Goal: Transaction & Acquisition: Purchase product/service

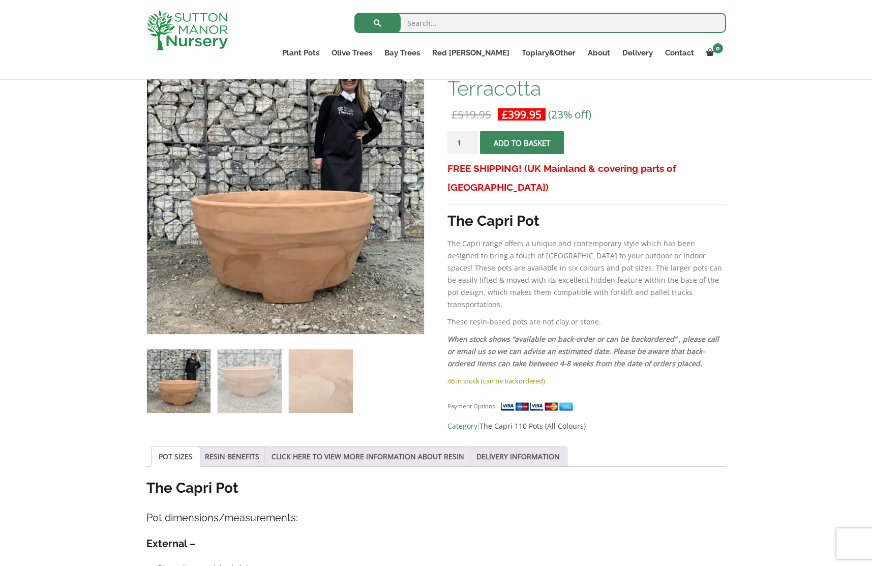
scroll to position [203, 0]
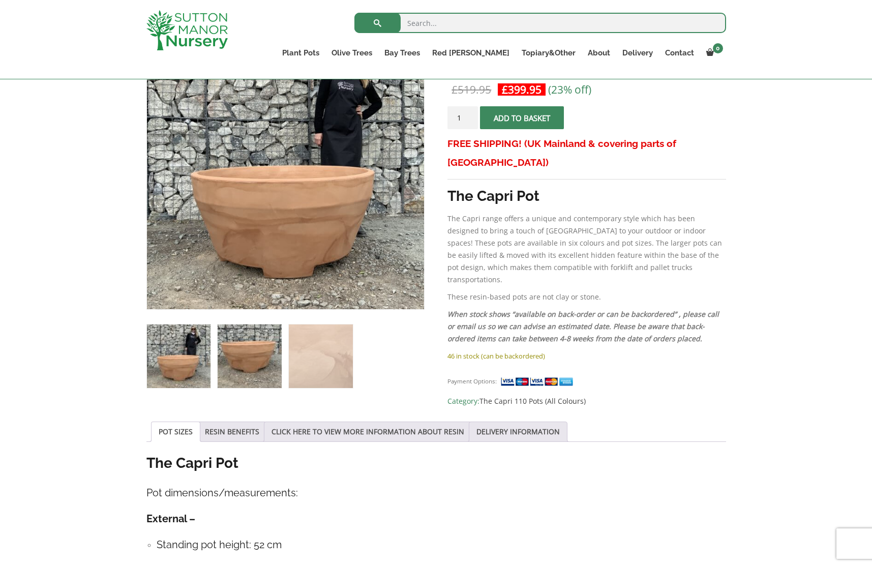
click at [246, 355] on img at bounding box center [250, 356] width 64 height 64
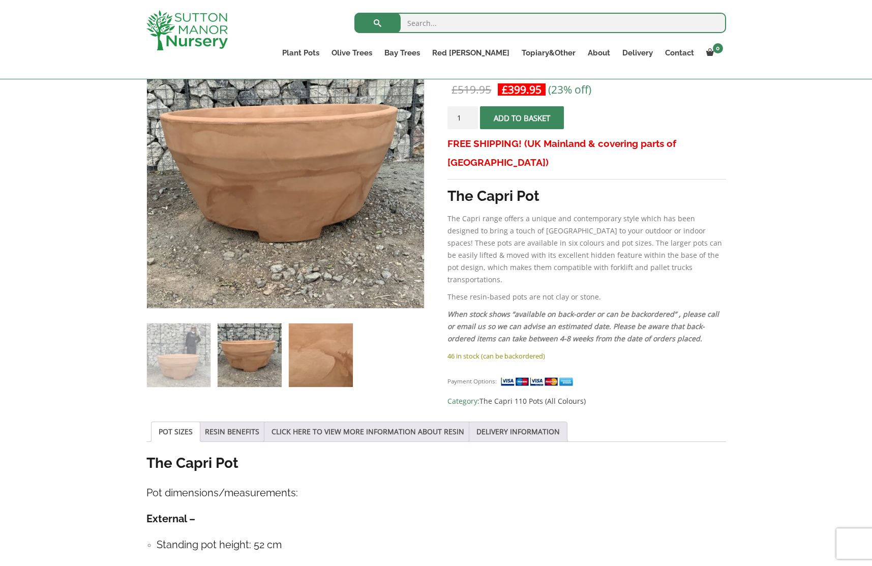
click at [322, 358] on img at bounding box center [321, 355] width 64 height 64
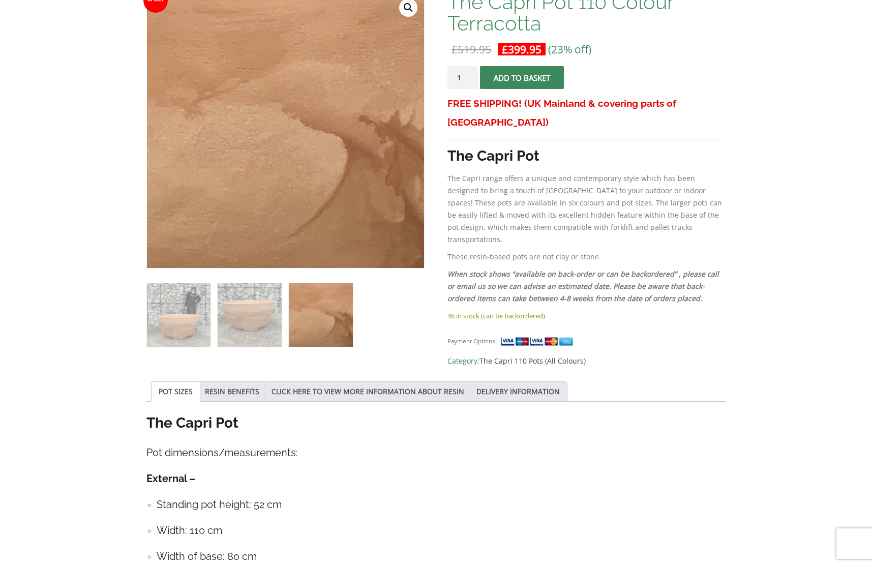
scroll to position [0, 0]
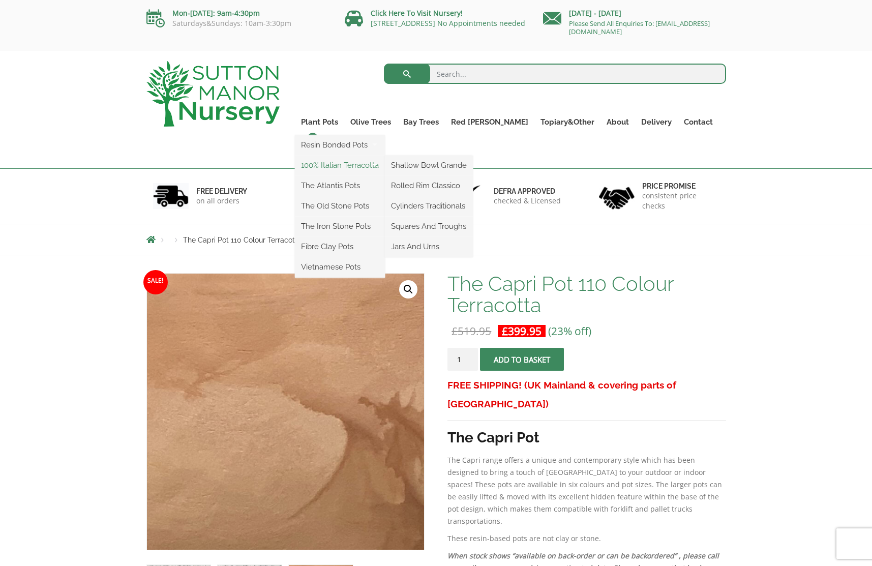
click at [361, 168] on link "100% Italian Terracotta" at bounding box center [340, 165] width 90 height 15
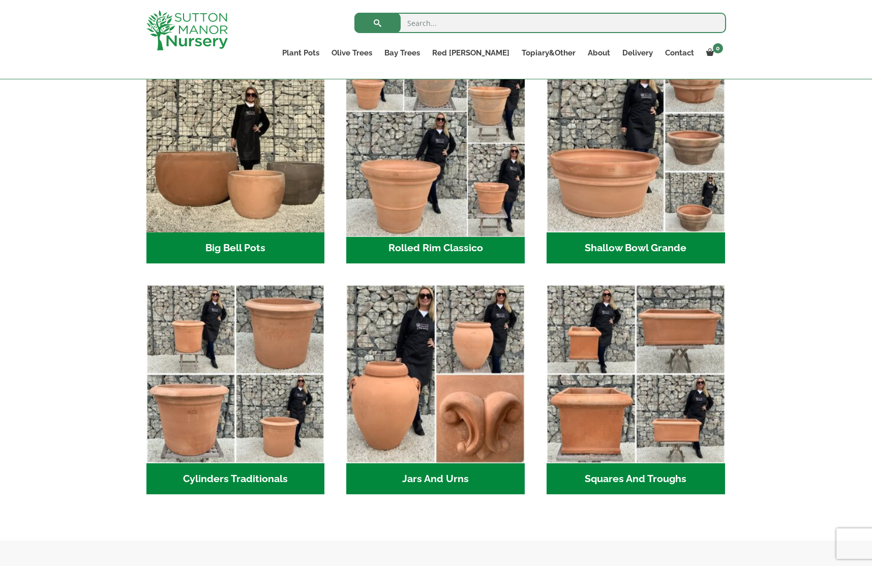
scroll to position [351, 0]
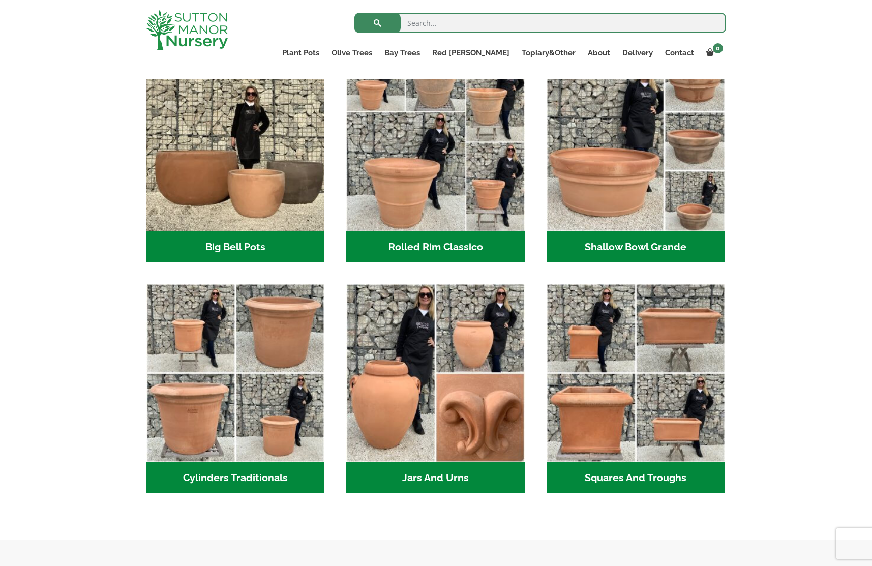
click at [135, 157] on div "XL Italian Terracotta Garden Pots Timeless Beauty with Lasting Sophistication I…" at bounding box center [436, 235] width 872 height 607
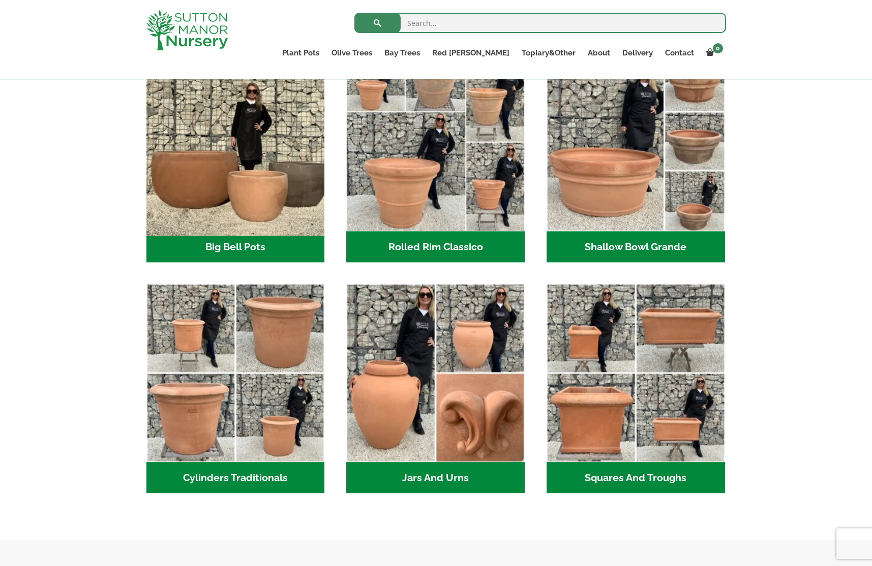
click at [208, 156] on img "Visit product category Big Bell Pots" at bounding box center [235, 141] width 187 height 187
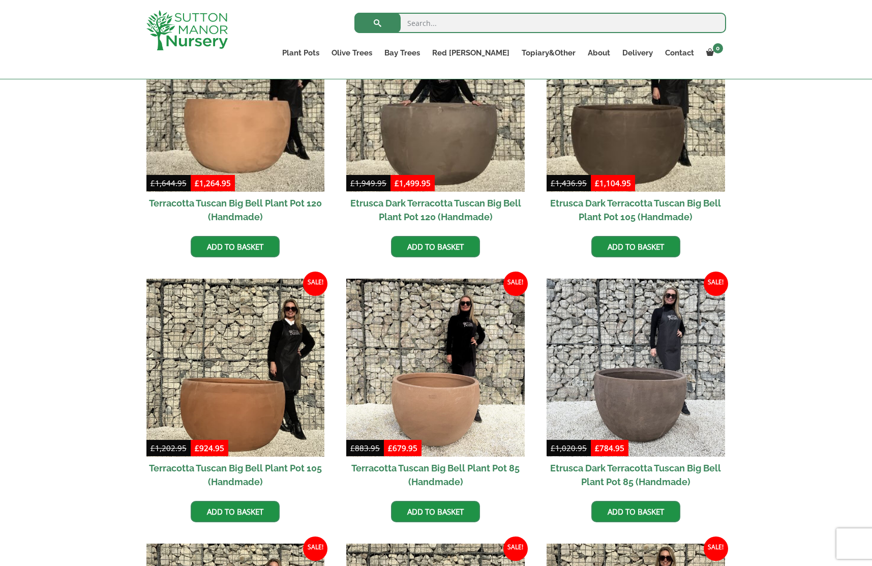
scroll to position [254, 0]
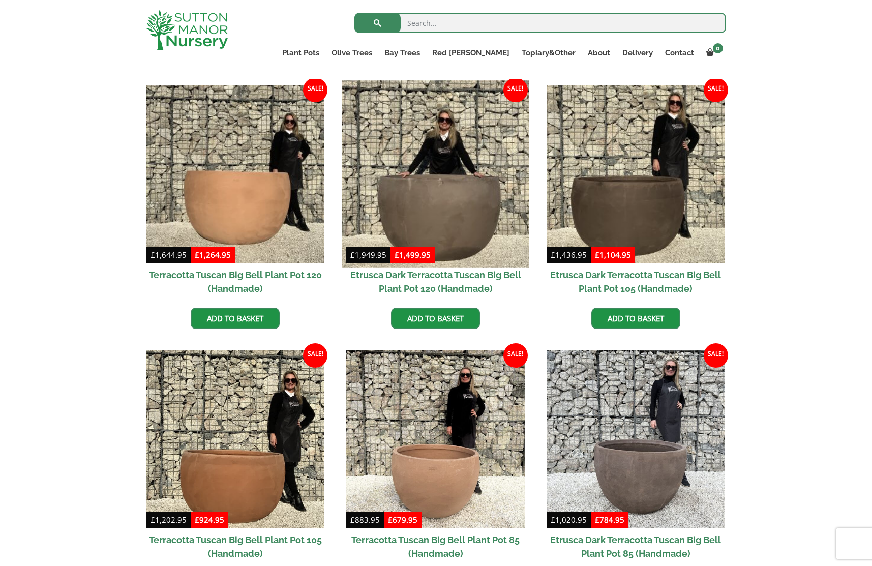
click at [424, 190] on img at bounding box center [435, 173] width 187 height 187
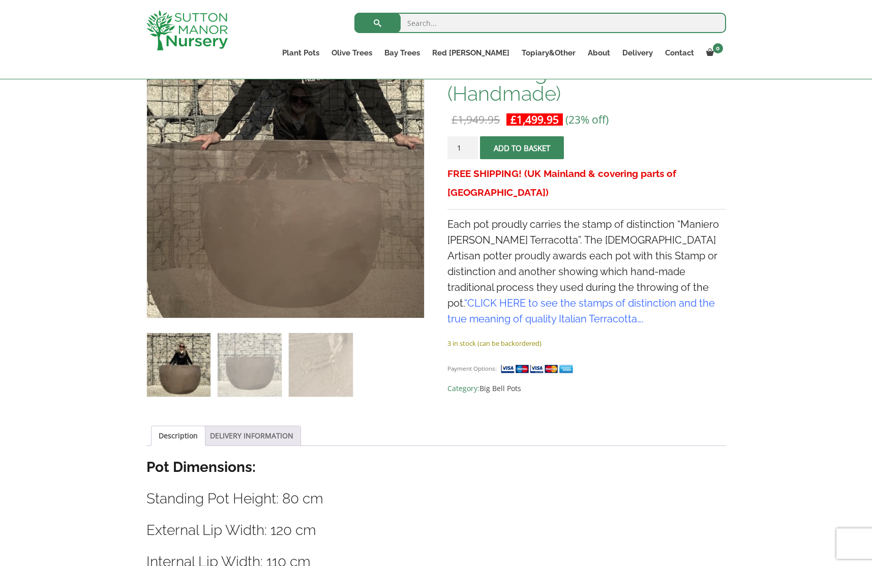
scroll to position [203, 0]
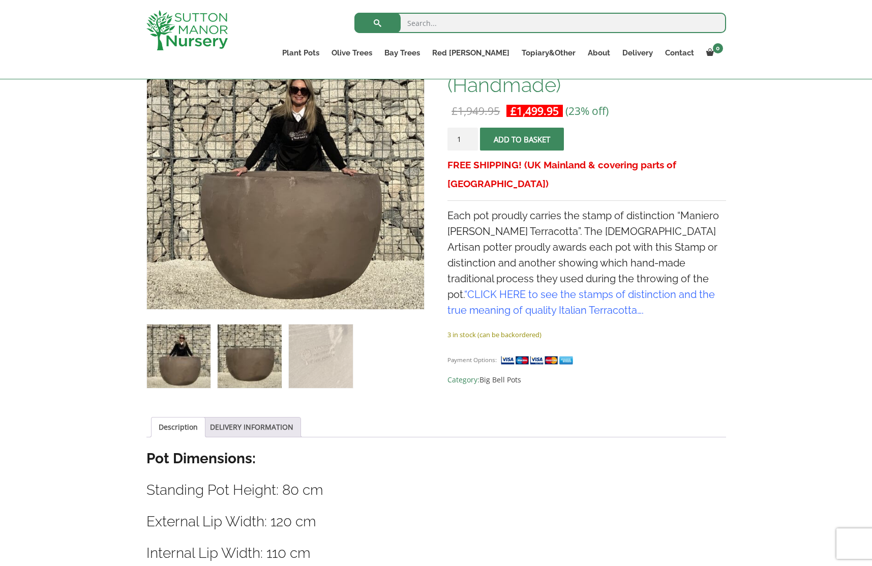
click at [250, 355] on img at bounding box center [250, 356] width 64 height 64
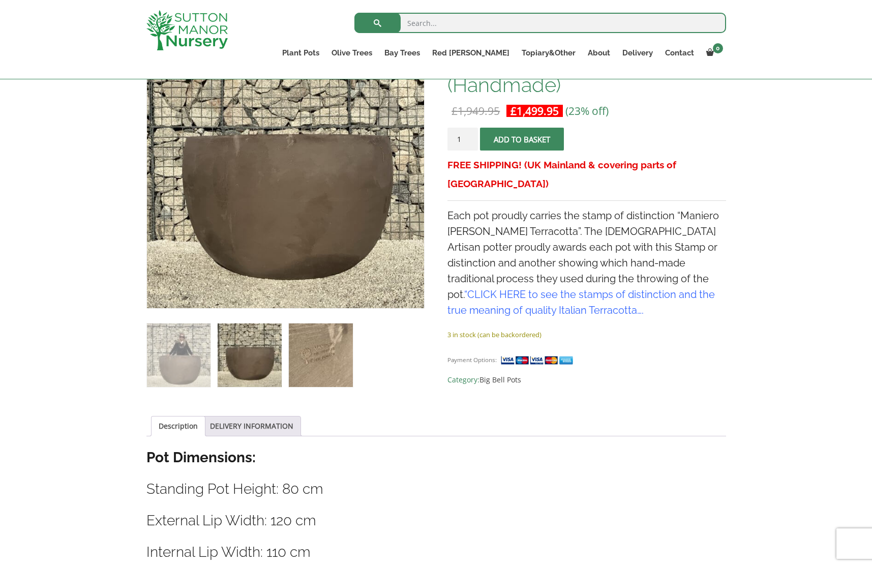
click at [331, 358] on img at bounding box center [321, 355] width 64 height 64
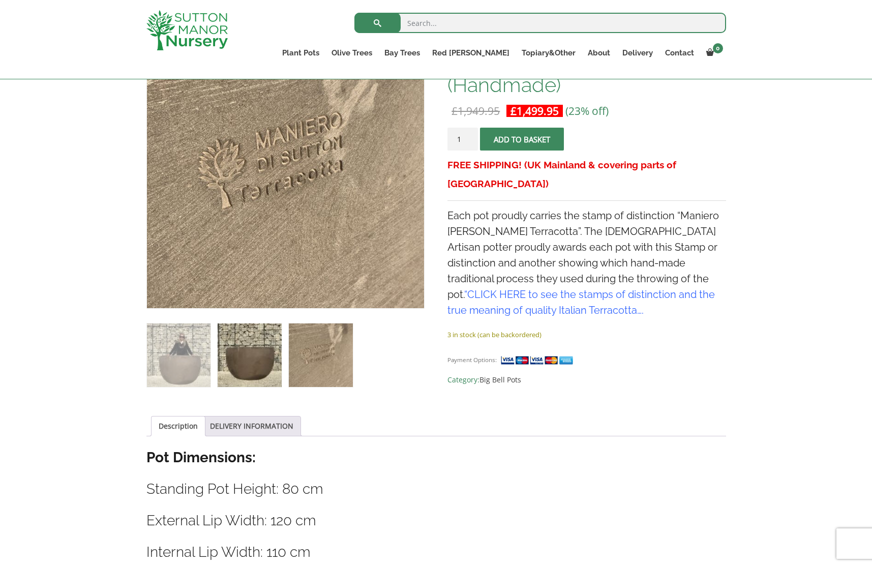
click at [236, 359] on img at bounding box center [250, 355] width 64 height 64
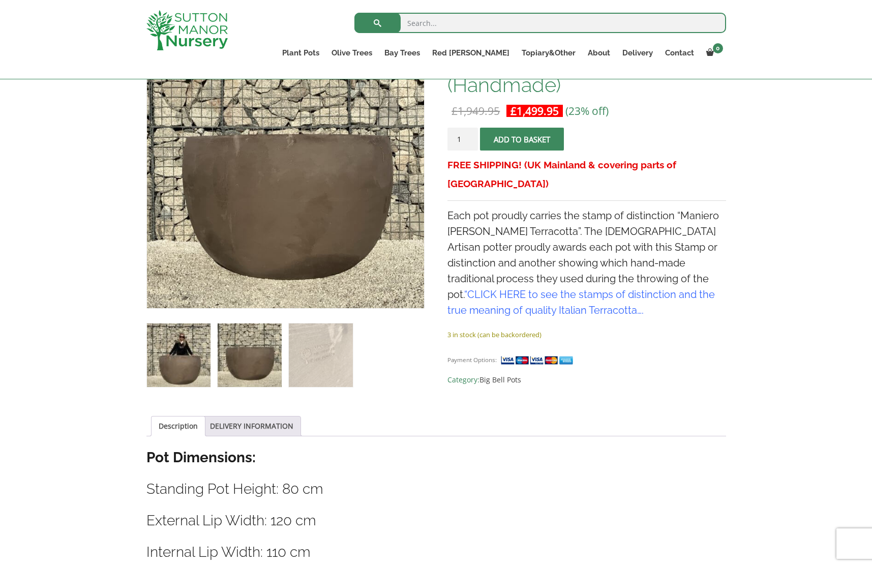
click at [183, 359] on img at bounding box center [179, 355] width 64 height 64
